Goal: Transaction & Acquisition: Purchase product/service

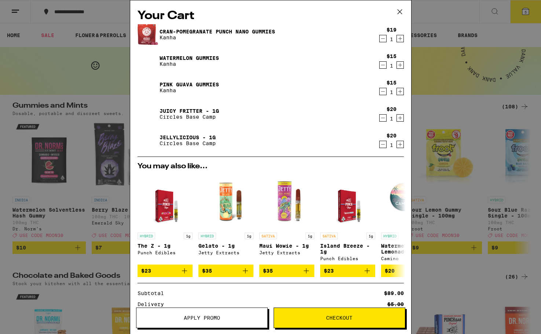
click at [383, 37] on icon "Decrement" at bounding box center [383, 38] width 7 height 9
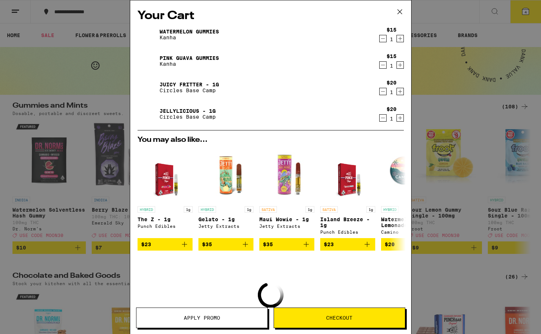
click at [383, 64] on icon "Decrement" at bounding box center [383, 65] width 7 height 9
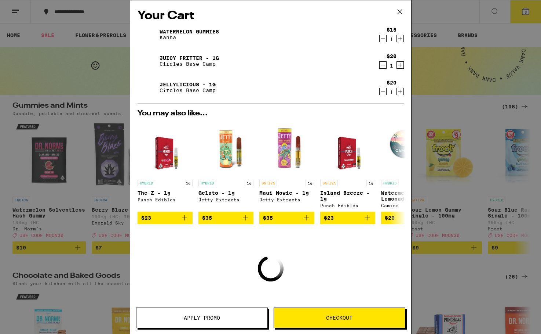
click at [384, 38] on icon "Decrement" at bounding box center [383, 38] width 7 height 9
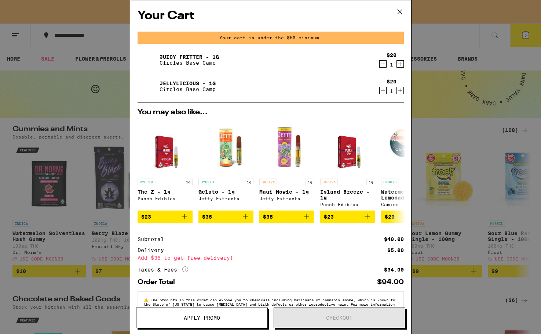
click at [383, 65] on icon "Decrement" at bounding box center [383, 63] width 7 height 9
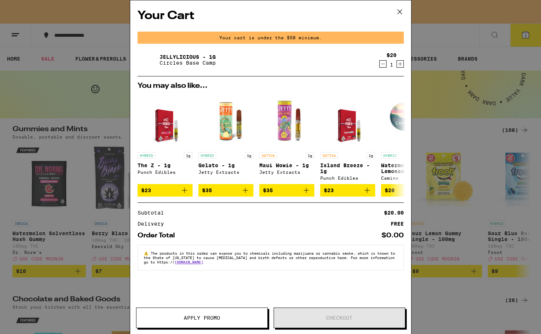
click at [383, 63] on icon "Decrement" at bounding box center [383, 63] width 7 height 9
